Goal: Task Accomplishment & Management: Use online tool/utility

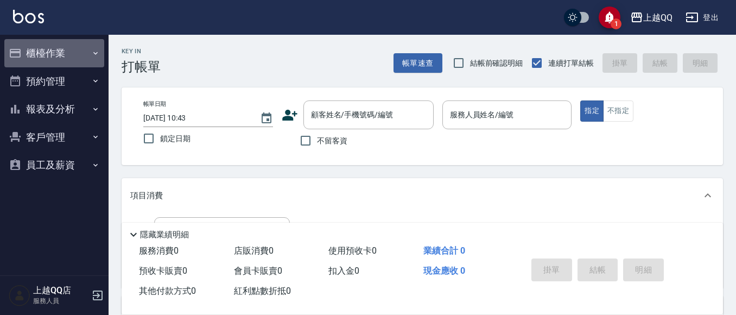
click at [54, 47] on button "櫃檯作業" at bounding box center [54, 53] width 100 height 28
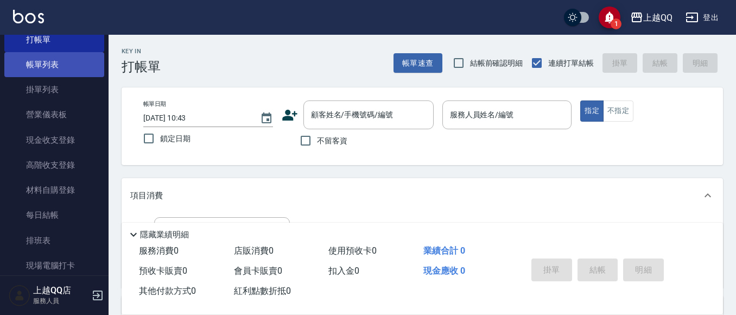
scroll to position [109, 0]
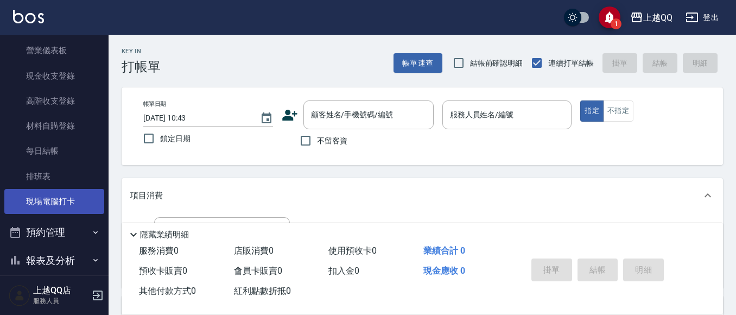
click at [43, 195] on link "現場電腦打卡" at bounding box center [54, 201] width 100 height 25
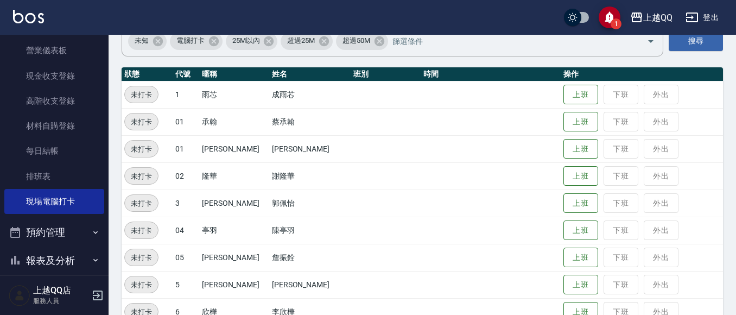
scroll to position [108, 0]
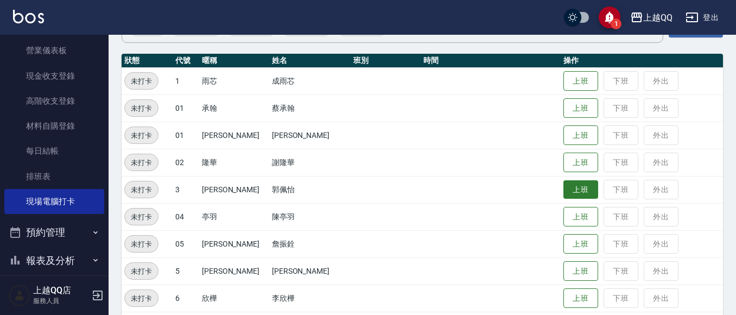
click at [570, 185] on button "上班" at bounding box center [581, 189] width 35 height 19
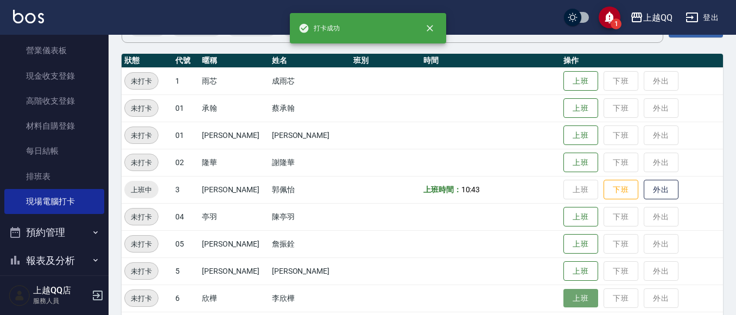
click at [570, 303] on button "上班" at bounding box center [581, 298] width 35 height 19
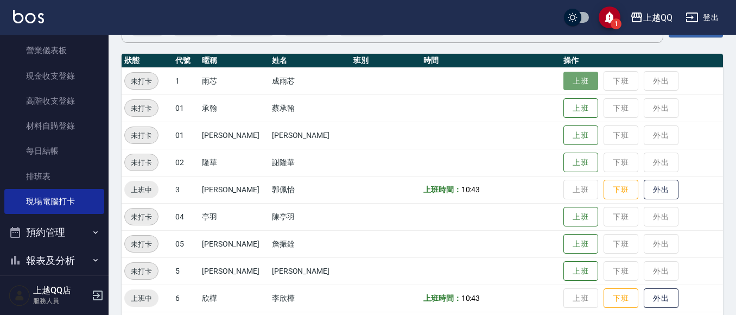
click at [566, 86] on button "上班" at bounding box center [581, 81] width 35 height 19
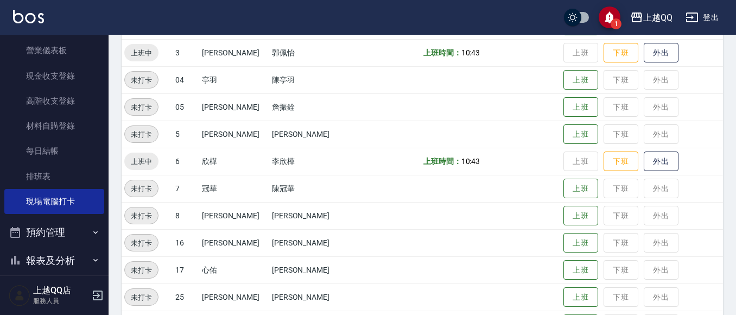
scroll to position [255, 0]
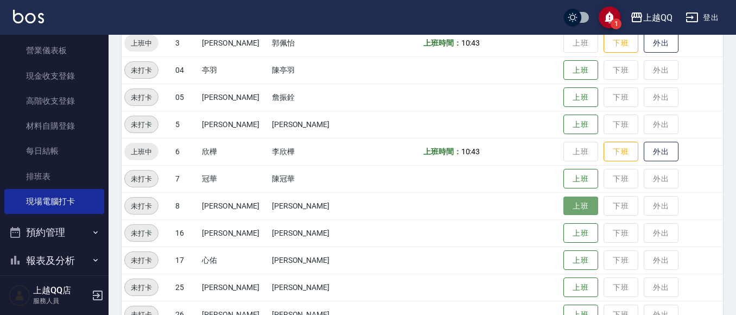
click at [564, 205] on button "上班" at bounding box center [581, 206] width 35 height 19
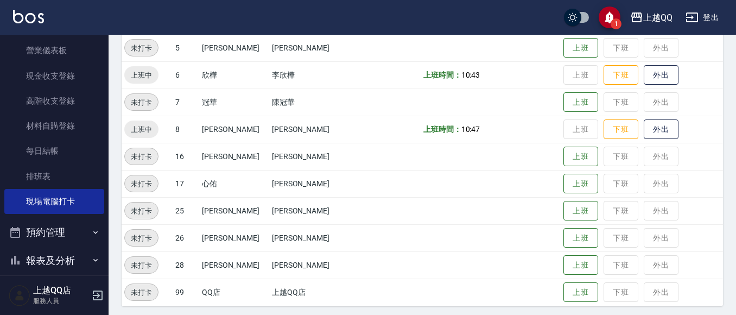
scroll to position [336, 0]
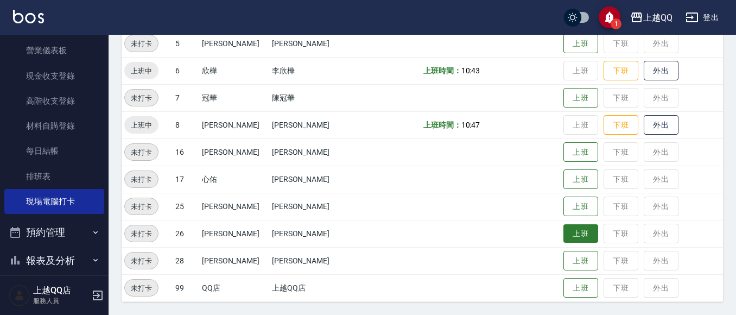
click at [568, 232] on button "上班" at bounding box center [581, 233] width 35 height 19
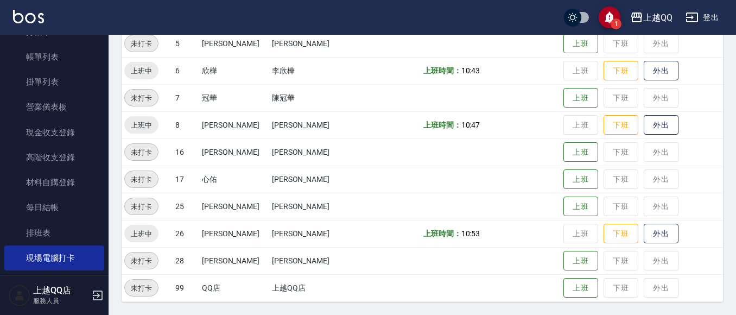
scroll to position [0, 0]
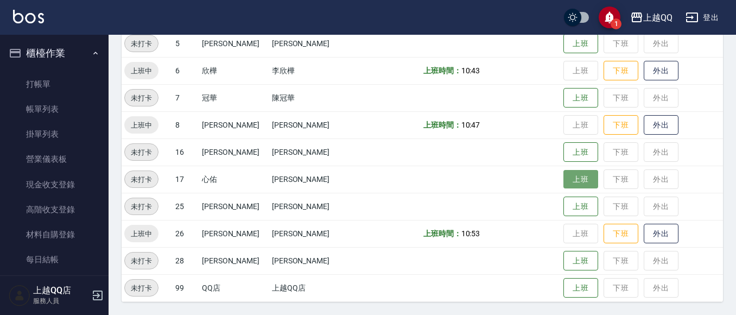
click at [564, 176] on button "上班" at bounding box center [581, 179] width 35 height 19
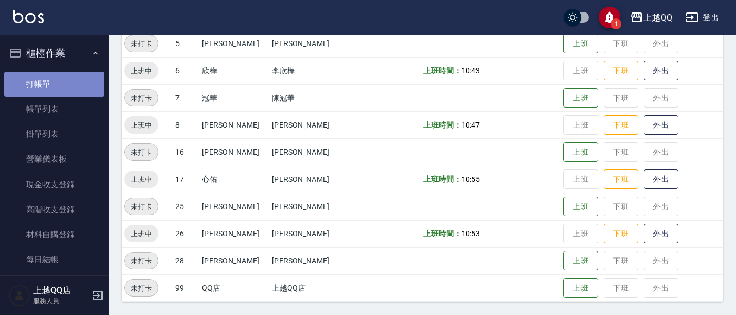
click at [64, 86] on link "打帳單" at bounding box center [54, 84] width 100 height 25
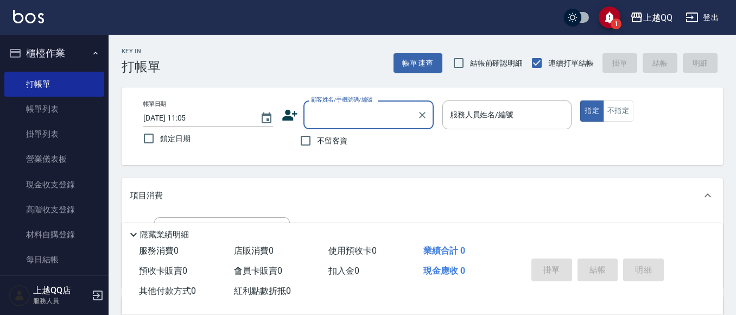
type input "0"
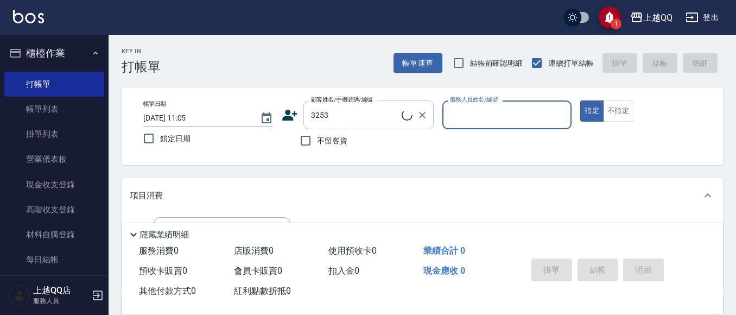
type input "石人妃/0916330727/3253"
type input "欣樺-6"
click at [426, 116] on icon "Clear" at bounding box center [422, 115] width 11 height 11
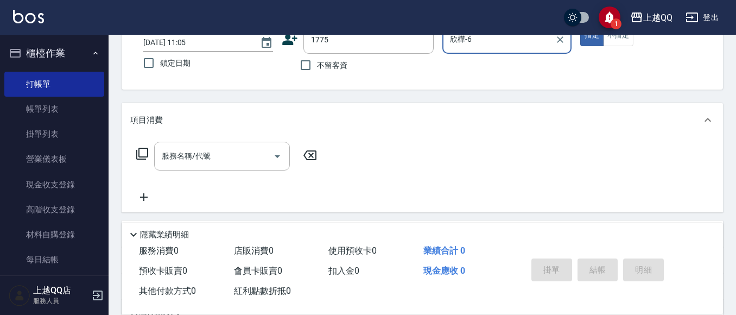
type input "曲小姐/0000000/1775"
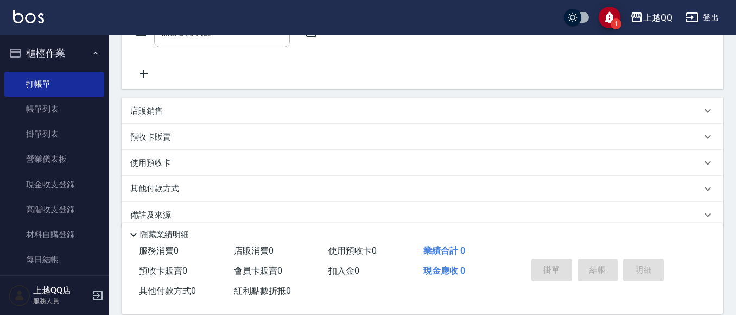
scroll to position [216, 0]
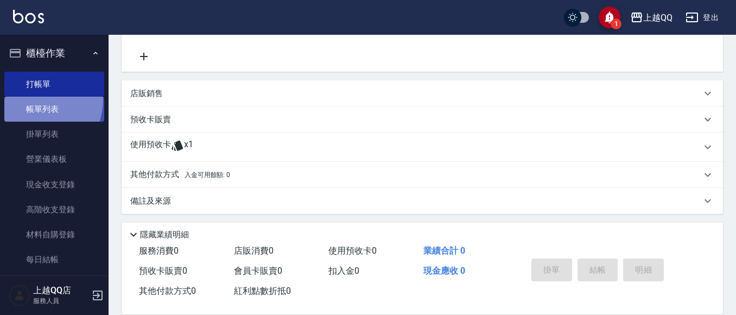
click at [33, 100] on link "帳單列表" at bounding box center [54, 109] width 100 height 25
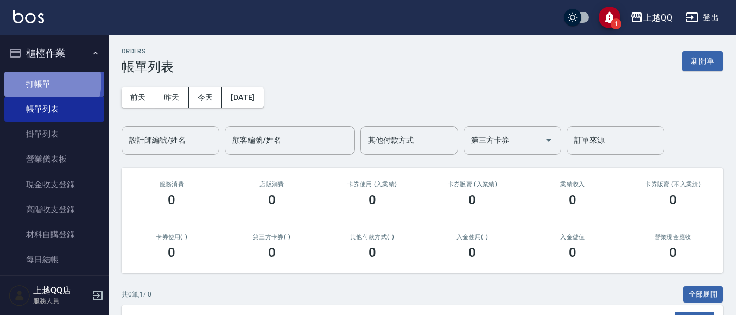
click at [45, 81] on link "打帳單" at bounding box center [54, 84] width 100 height 25
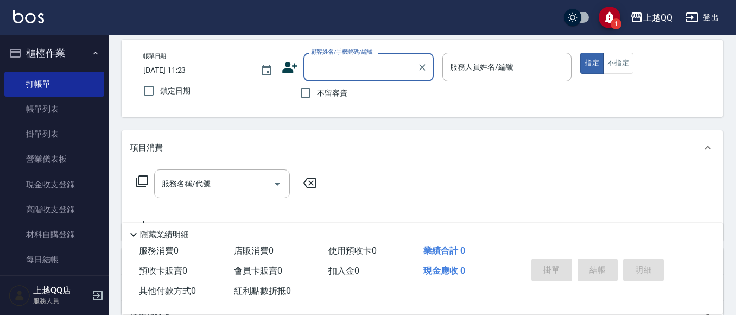
scroll to position [54, 0]
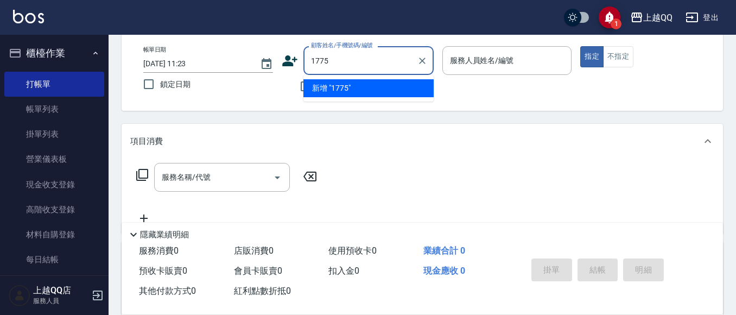
type input "1775"
click at [580, 46] on button "指定" at bounding box center [591, 56] width 23 height 21
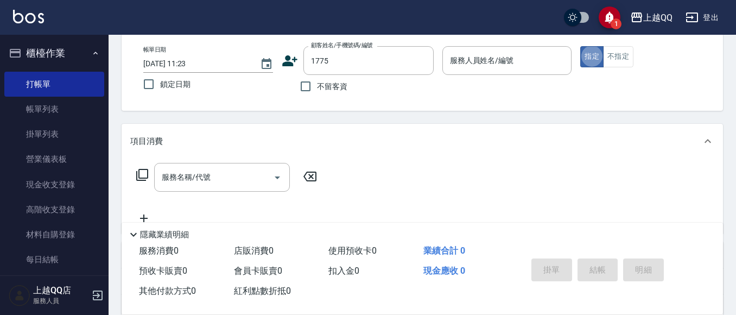
type button "true"
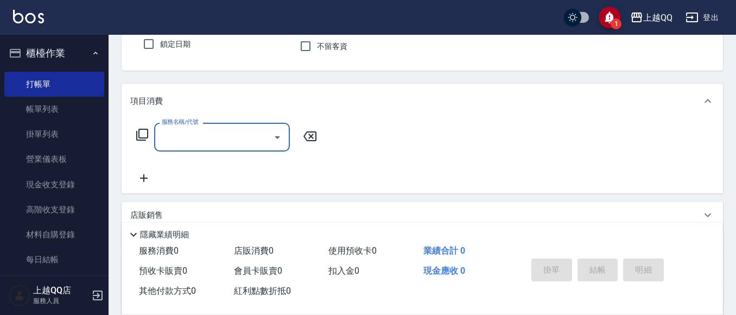
type input "曲小姐/0000000/1775"
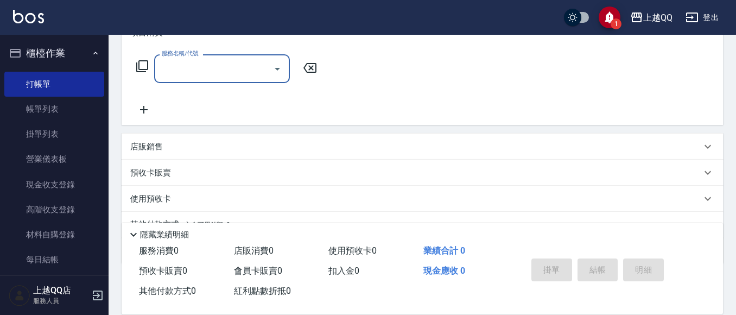
type input "欣樺-6"
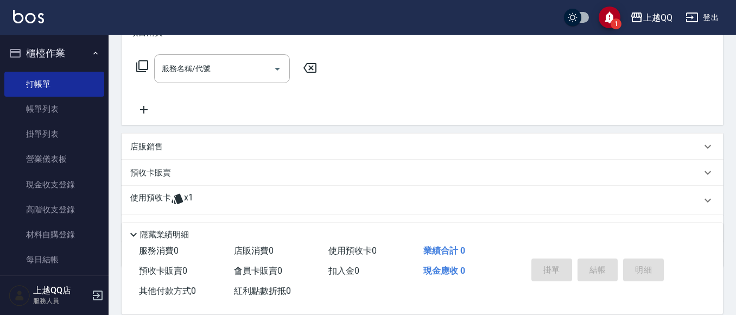
click at [184, 196] on span "x1" at bounding box center [188, 200] width 9 height 16
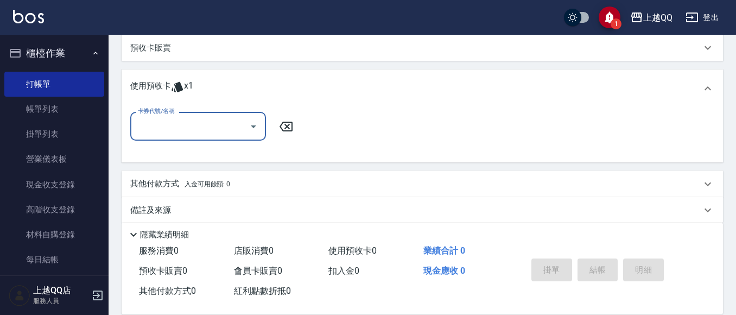
scroll to position [300, 0]
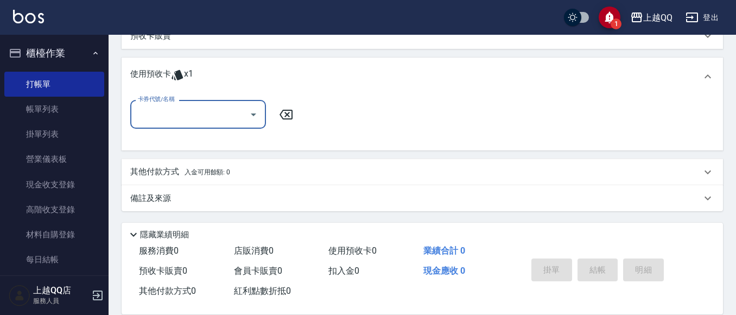
click at [210, 119] on input "卡券代號/名稱" at bounding box center [190, 114] width 110 height 19
click at [226, 151] on ul "洗髮券販賣/10次 剩餘1張" at bounding box center [198, 142] width 136 height 27
click at [222, 142] on div "洗髮券販賣/10次 剩餘1張" at bounding box center [198, 142] width 136 height 18
type input "洗髮券販賣/10次"
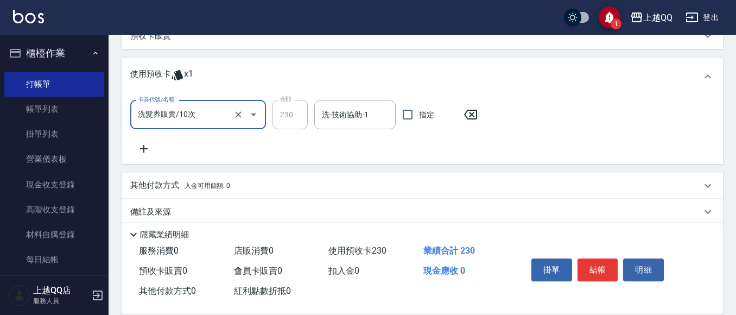
click at [344, 109] on div "洗-技術協助-1 洗-技術協助-1" at bounding box center [354, 114] width 81 height 29
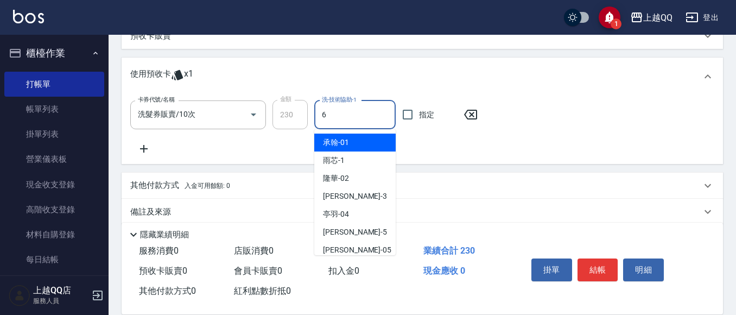
type input "欣樺-6"
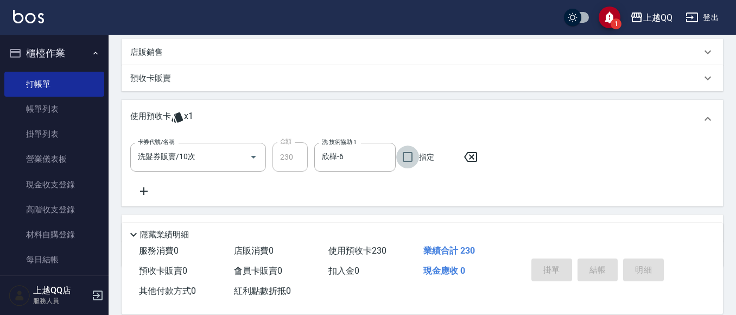
scroll to position [245, 0]
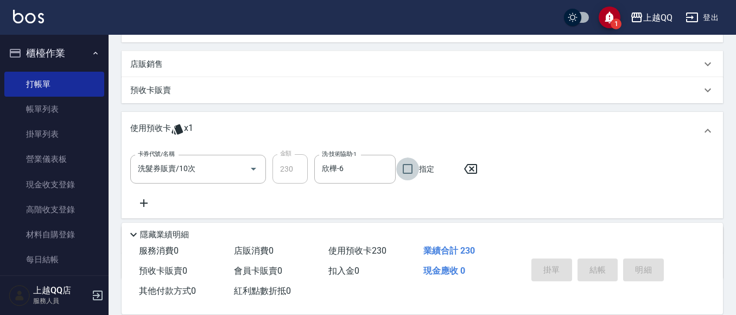
type input "[DATE] 11:24"
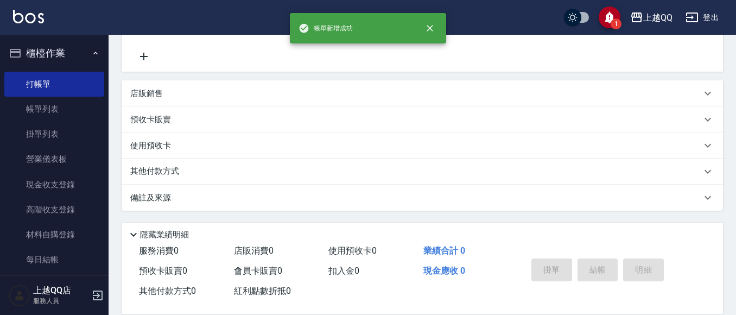
scroll to position [0, 0]
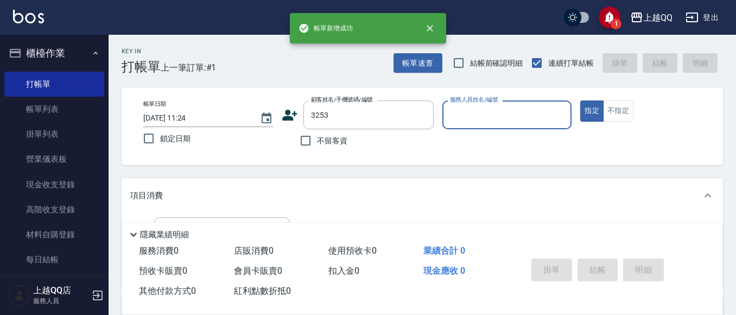
click at [580, 100] on button "指定" at bounding box center [591, 110] width 23 height 21
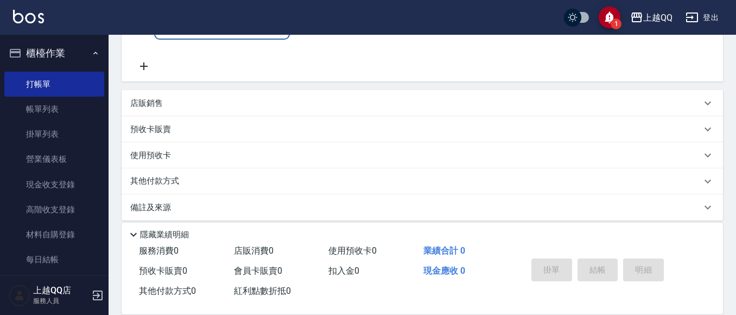
type input "石人妃/0916330727/3253"
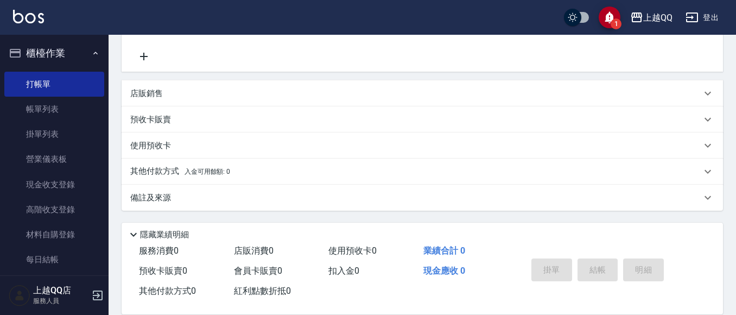
type input "欣樺-6"
click at [173, 148] on icon at bounding box center [177, 146] width 11 height 10
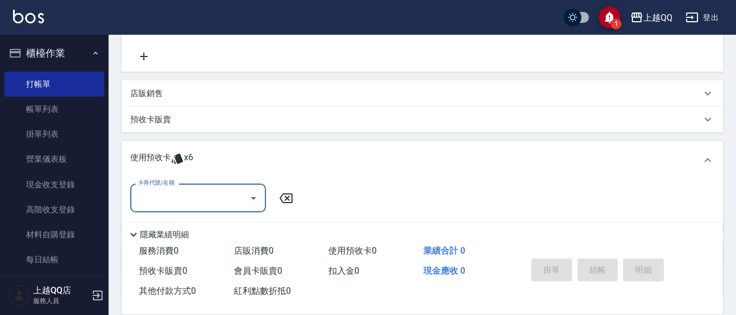
scroll to position [0, 0]
click at [201, 189] on input "卡券代號/名稱" at bounding box center [190, 197] width 110 height 19
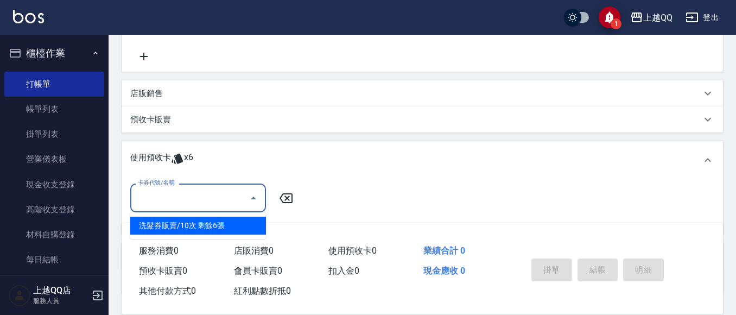
click at [221, 224] on div "洗髮券販賣/10次 剩餘6張" at bounding box center [198, 226] width 136 height 18
type input "洗髮券販賣/10次"
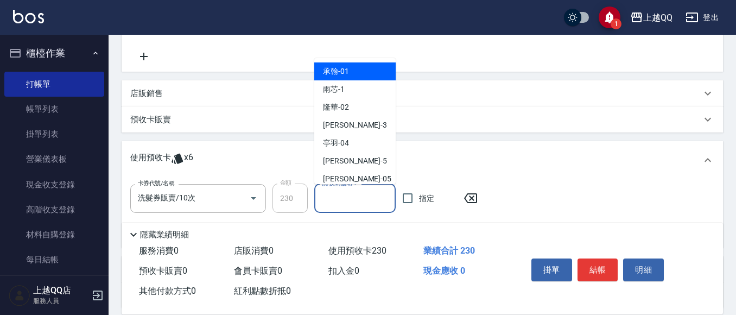
drag, startPoint x: 359, startPoint y: 201, endPoint x: 317, endPoint y: 16, distance: 190.0
click at [356, 201] on input "洗-技術協助-1" at bounding box center [355, 198] width 72 height 19
type input "欣樺-6"
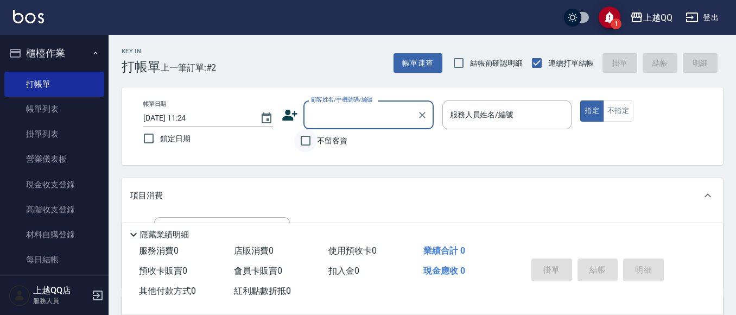
click at [304, 136] on input "不留客資" at bounding box center [305, 140] width 23 height 23
checkbox input "true"
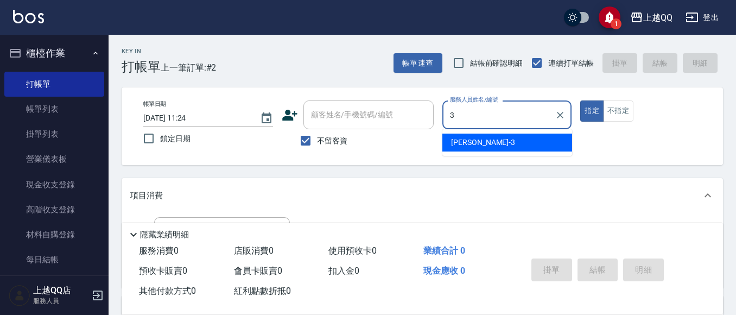
type input "佩怡-3"
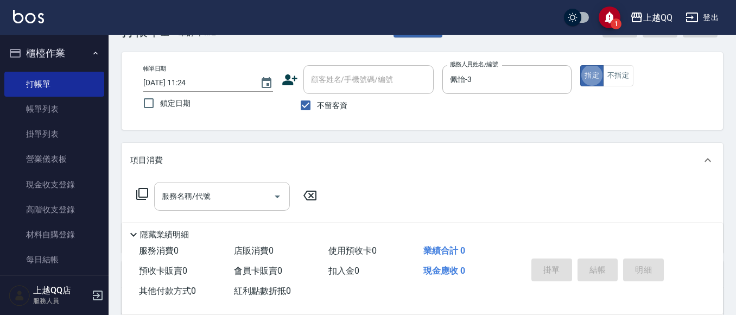
scroll to position [54, 0]
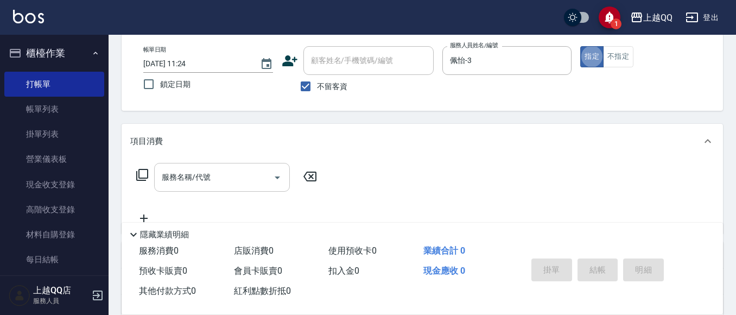
click at [200, 171] on input "服務名稱/代號" at bounding box center [214, 177] width 110 height 19
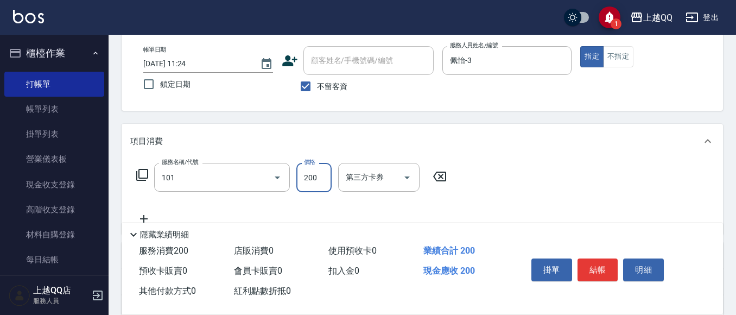
type input "洗髮(101)"
type input "330"
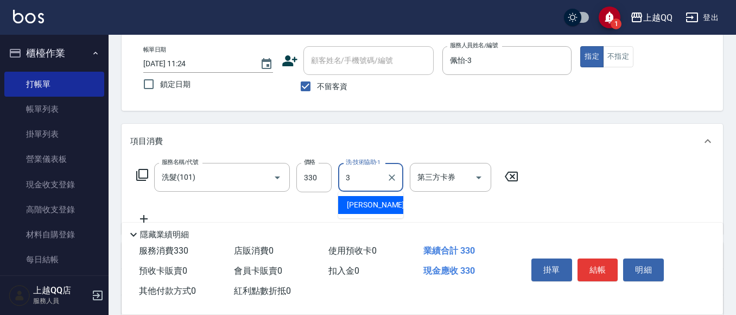
type input "佩怡-3"
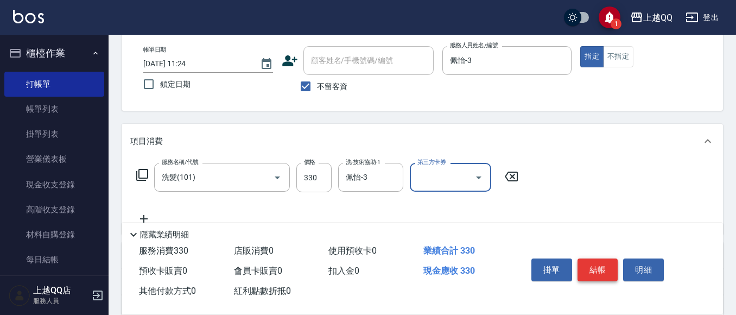
click at [604, 268] on button "結帳" at bounding box center [598, 269] width 41 height 23
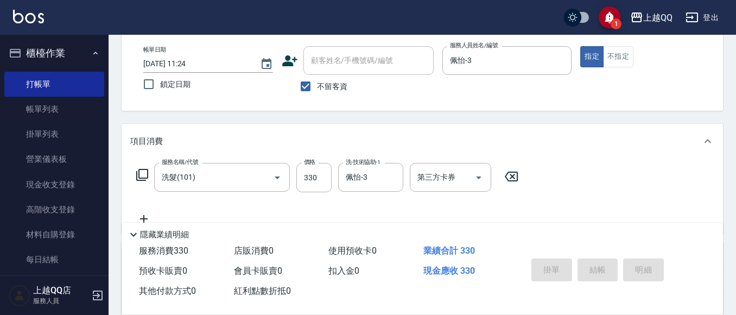
type input "[DATE] 11:27"
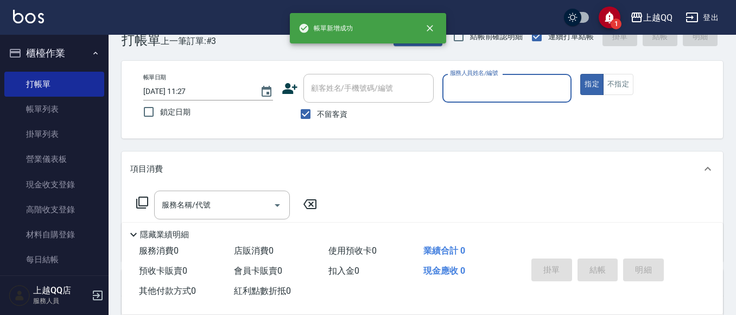
scroll to position [0, 0]
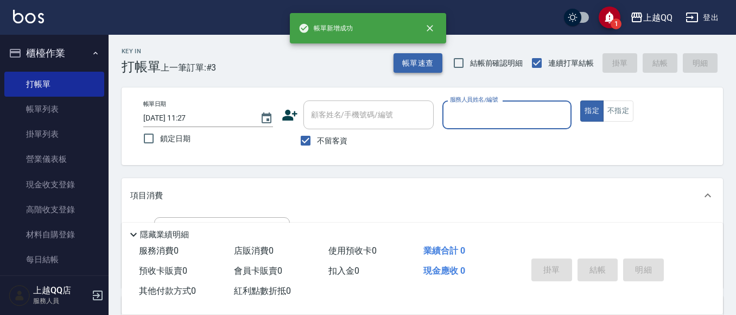
click at [422, 72] on button "帳單速查" at bounding box center [418, 63] width 49 height 20
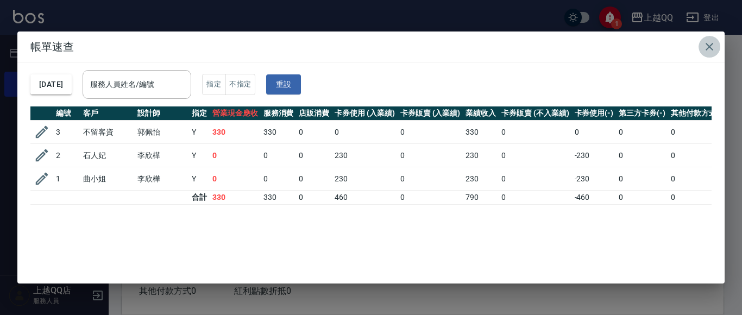
click at [709, 46] on icon "button" at bounding box center [709, 47] width 8 height 8
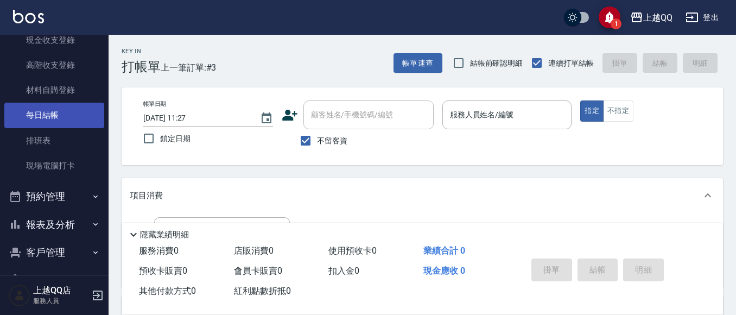
scroll to position [176, 0]
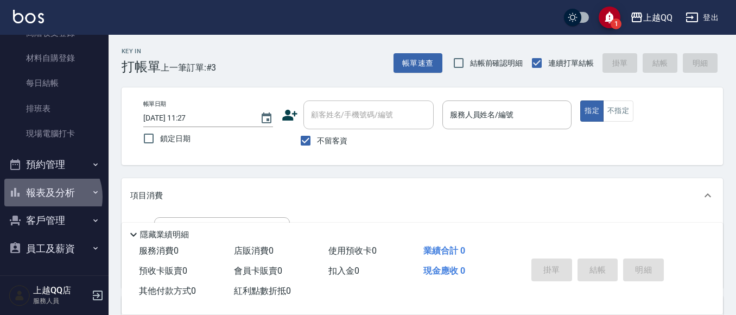
click at [47, 197] on button "報表及分析" at bounding box center [54, 193] width 100 height 28
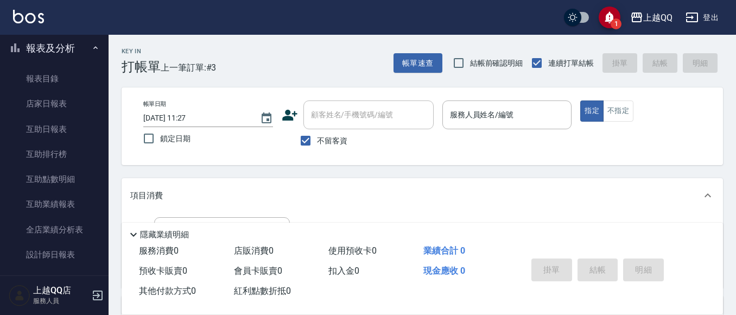
scroll to position [339, 0]
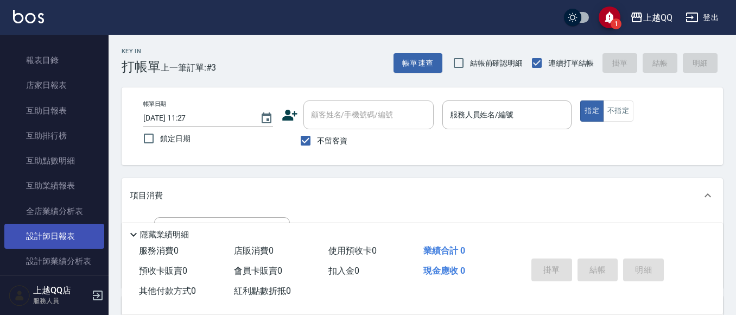
click at [66, 233] on link "設計師日報表" at bounding box center [54, 236] width 100 height 25
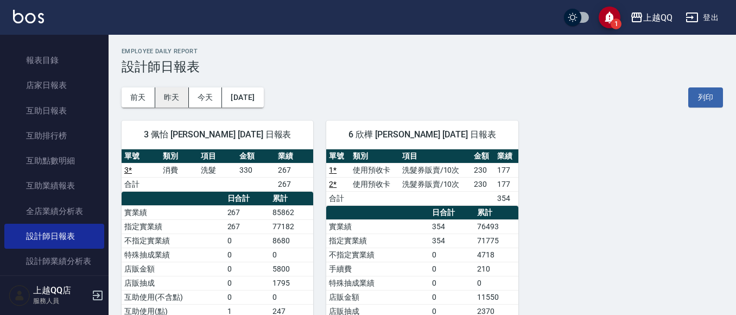
click at [183, 98] on button "昨天" at bounding box center [172, 97] width 34 height 20
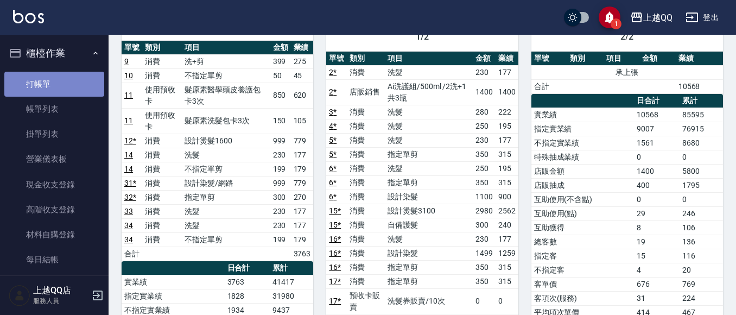
click at [77, 85] on link "打帳單" at bounding box center [54, 84] width 100 height 25
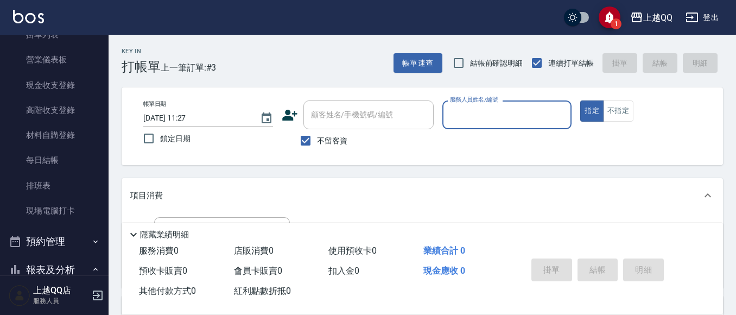
scroll to position [163, 0]
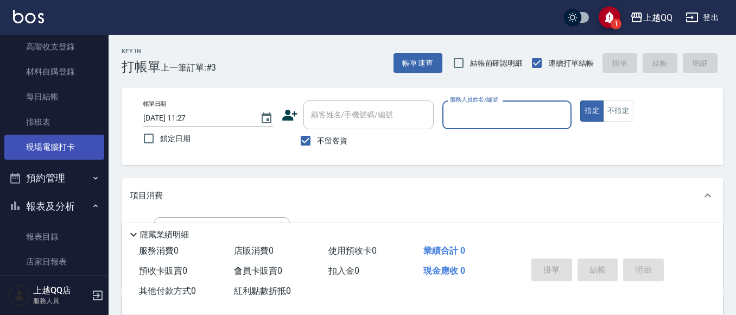
click at [60, 135] on link "現場電腦打卡" at bounding box center [54, 147] width 100 height 25
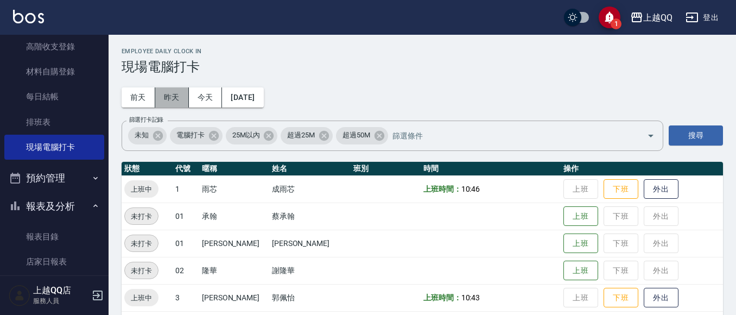
click at [174, 105] on button "昨天" at bounding box center [172, 97] width 34 height 20
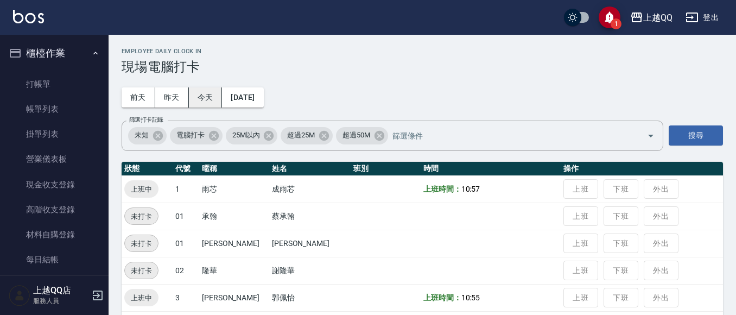
click at [203, 95] on button "今天" at bounding box center [206, 97] width 34 height 20
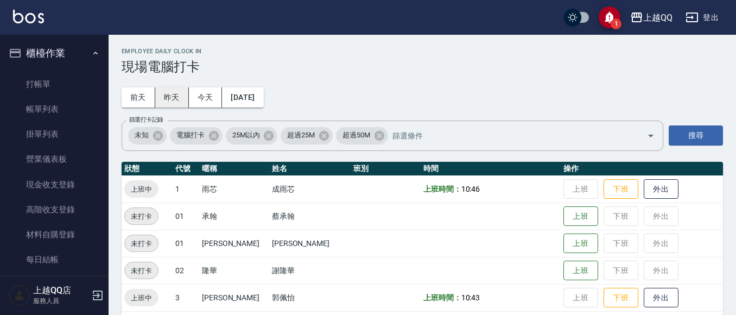
click at [161, 99] on button "昨天" at bounding box center [172, 97] width 34 height 20
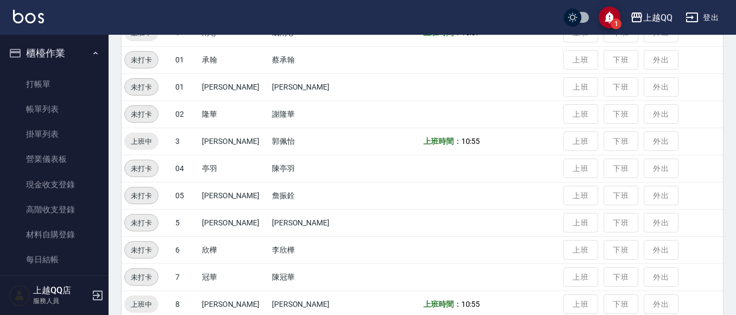
scroll to position [54, 0]
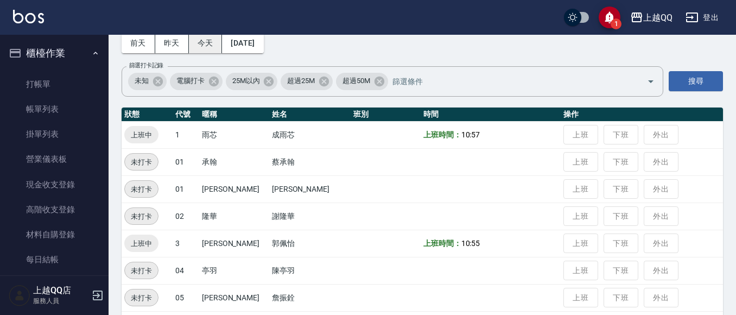
click at [209, 46] on button "今天" at bounding box center [206, 43] width 34 height 20
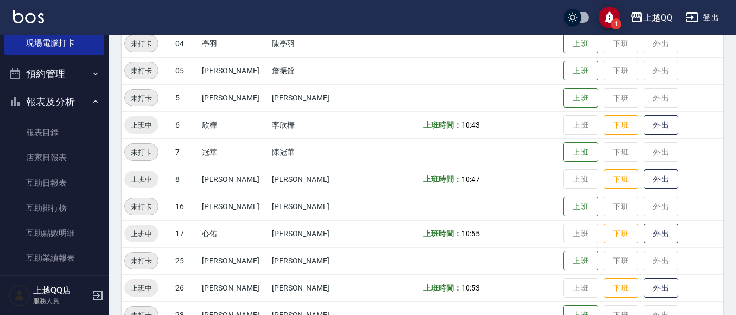
scroll to position [271, 0]
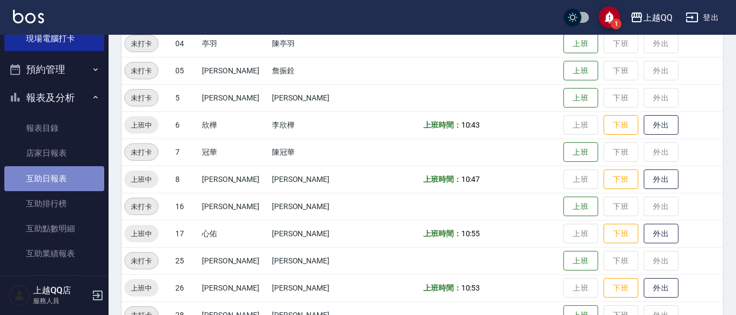
click at [65, 169] on link "互助日報表" at bounding box center [54, 178] width 100 height 25
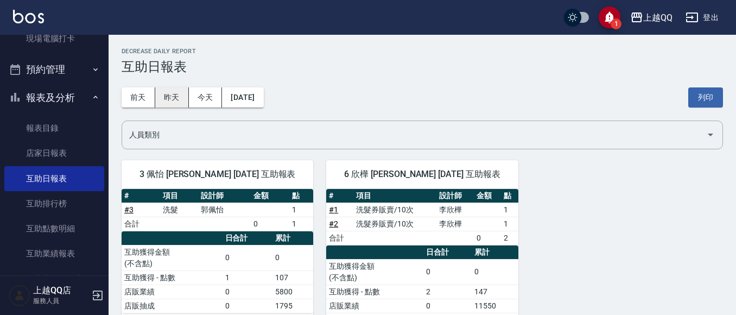
click at [172, 92] on button "昨天" at bounding box center [172, 97] width 34 height 20
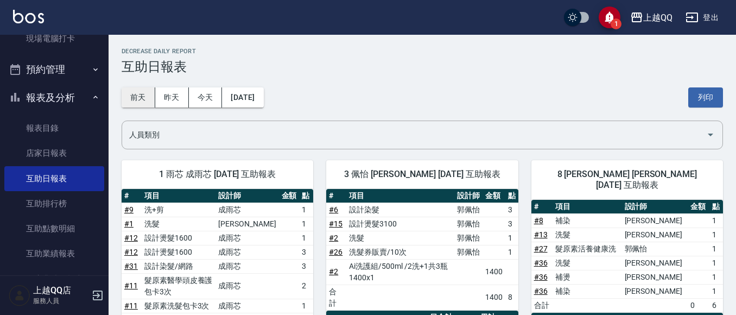
click at [143, 92] on button "前天" at bounding box center [139, 97] width 34 height 20
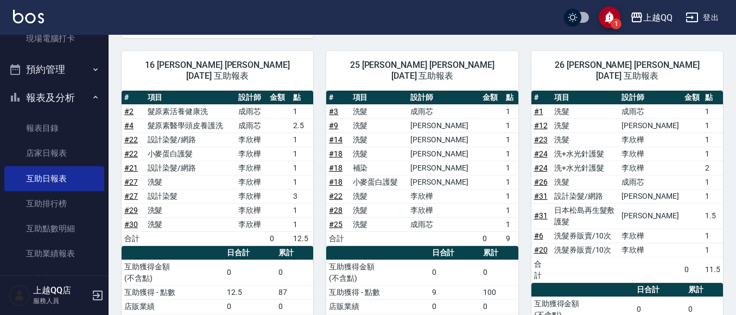
scroll to position [458, 0]
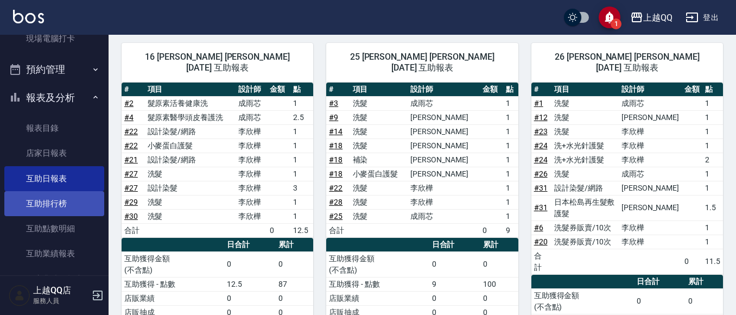
click at [87, 204] on link "互助排行榜" at bounding box center [54, 203] width 100 height 25
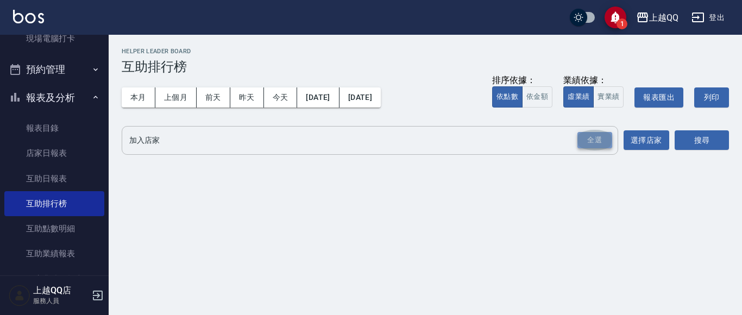
click at [598, 142] on div "全選" at bounding box center [594, 140] width 35 height 17
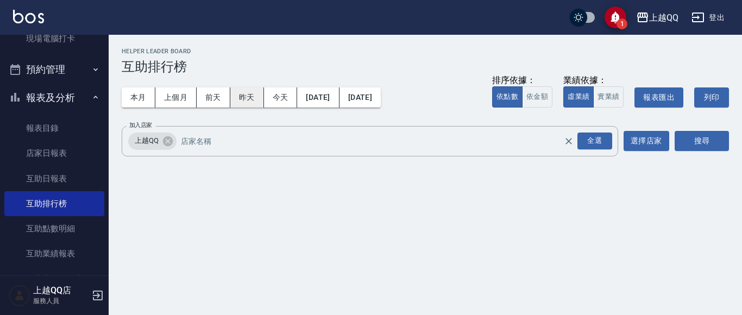
click at [256, 97] on button "昨天" at bounding box center [247, 97] width 34 height 20
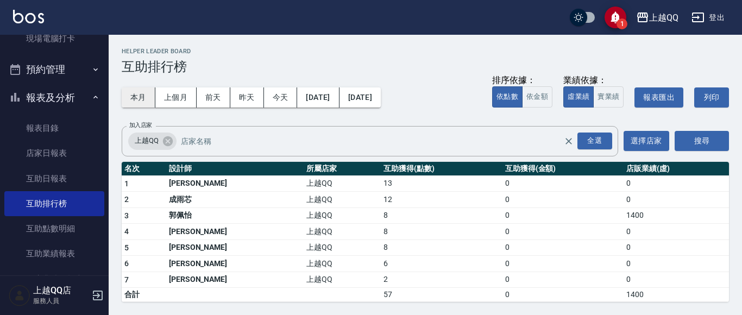
click at [144, 99] on button "本月" at bounding box center [139, 97] width 34 height 20
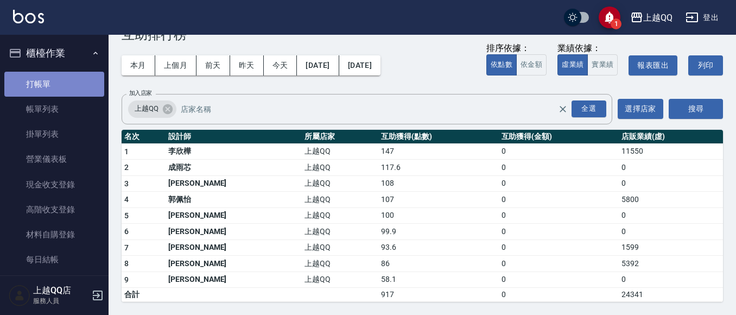
click at [55, 87] on link "打帳單" at bounding box center [54, 84] width 100 height 25
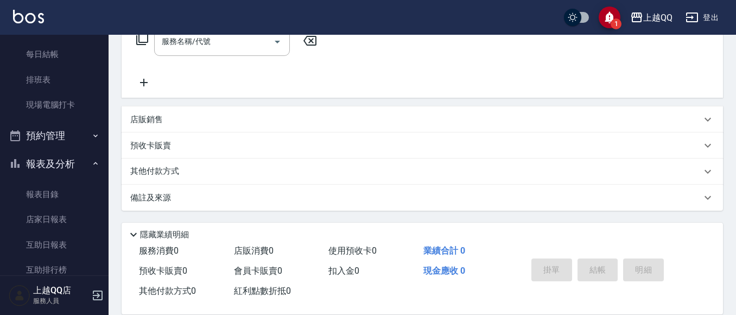
scroll to position [271, 0]
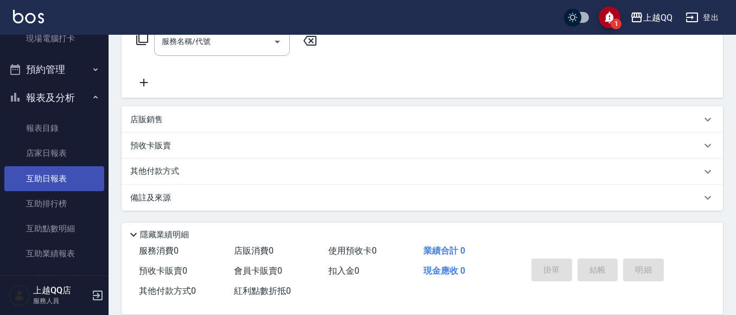
click at [60, 188] on link "互助日報表" at bounding box center [54, 178] width 100 height 25
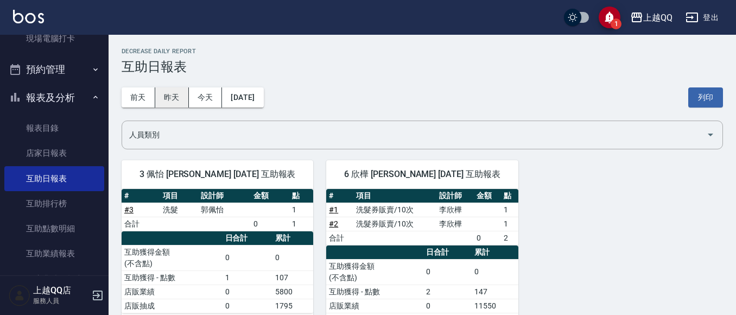
click at [164, 101] on button "昨天" at bounding box center [172, 97] width 34 height 20
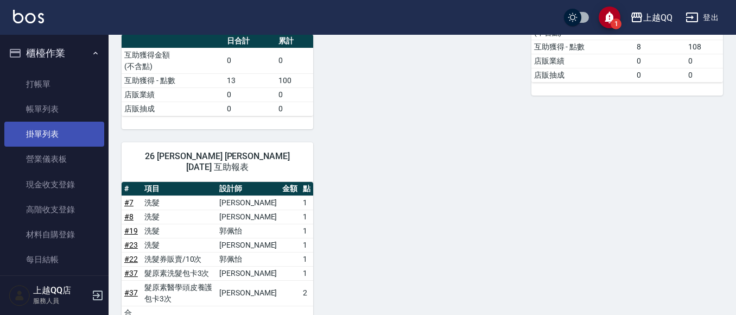
scroll to position [585, 0]
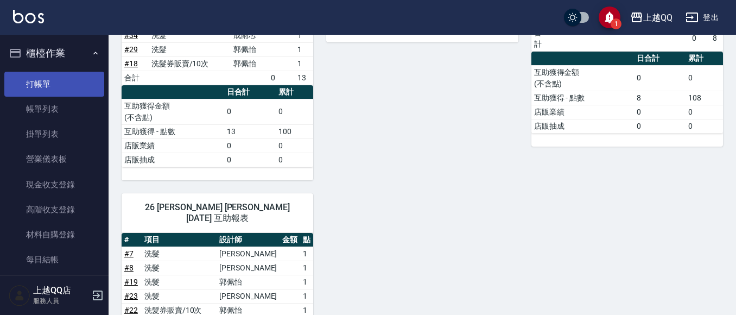
drag, startPoint x: 86, startPoint y: 112, endPoint x: 78, endPoint y: 92, distance: 21.7
click at [86, 112] on link "帳單列表" at bounding box center [54, 109] width 100 height 25
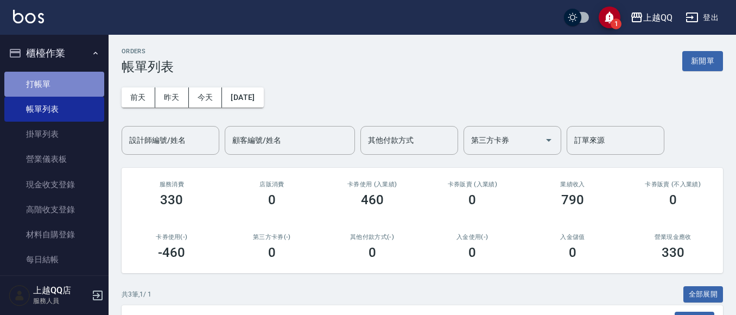
click at [74, 82] on link "打帳單" at bounding box center [54, 84] width 100 height 25
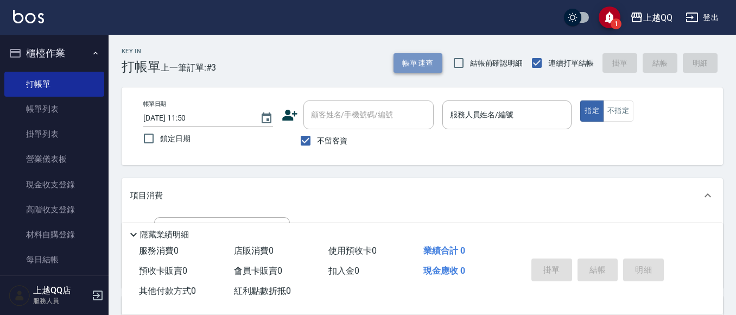
click at [438, 63] on button "帳單速查" at bounding box center [418, 63] width 49 height 20
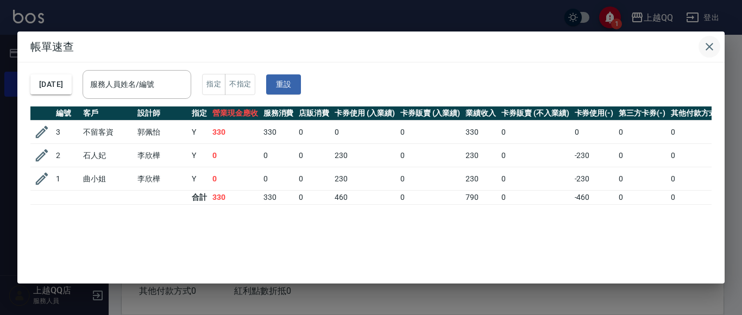
click at [717, 49] on button "button" at bounding box center [709, 47] width 22 height 22
